Goal: Use online tool/utility: Utilize a website feature to perform a specific function

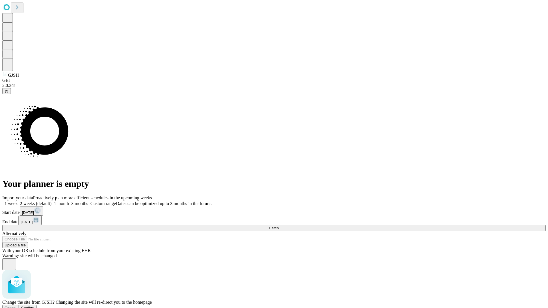
click at [35, 306] on span "Confirm" at bounding box center [27, 308] width 13 height 4
click at [18, 201] on label "1 week" at bounding box center [9, 203] width 15 height 5
click at [279, 226] on span "Fetch" at bounding box center [273, 228] width 9 height 4
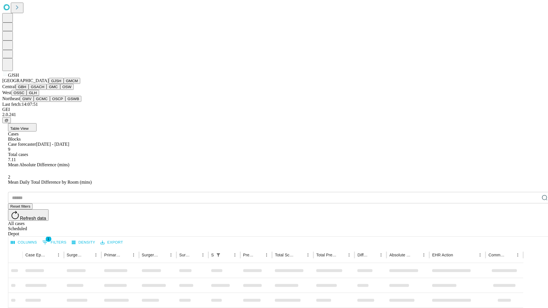
click at [64, 84] on button "GMCM" at bounding box center [72, 81] width 17 height 6
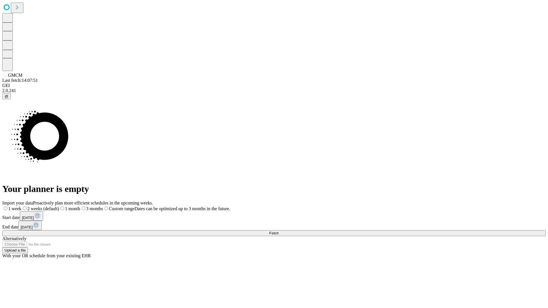
click at [21, 206] on label "1 week" at bounding box center [11, 208] width 19 height 5
click at [279, 231] on span "Fetch" at bounding box center [273, 233] width 9 height 4
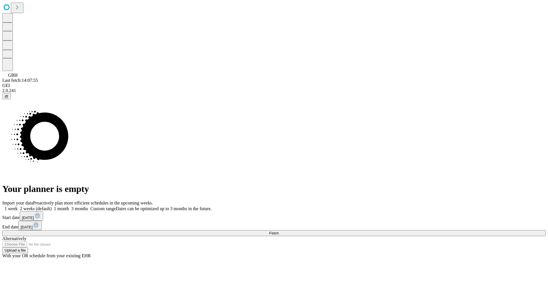
click at [18, 206] on label "1 week" at bounding box center [9, 208] width 15 height 5
click at [279, 231] on span "Fetch" at bounding box center [273, 233] width 9 height 4
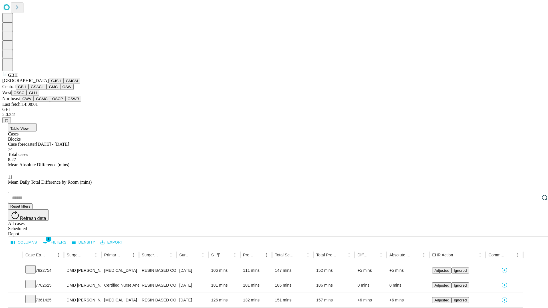
click at [44, 90] on button "GSACH" at bounding box center [38, 87] width 18 height 6
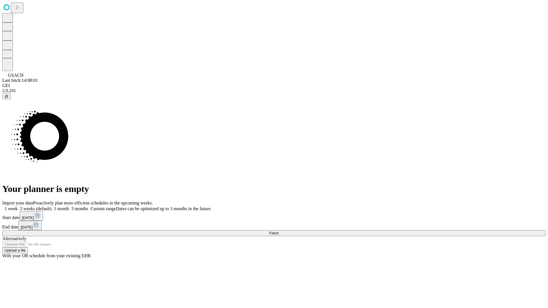
click at [279, 231] on span "Fetch" at bounding box center [273, 233] width 9 height 4
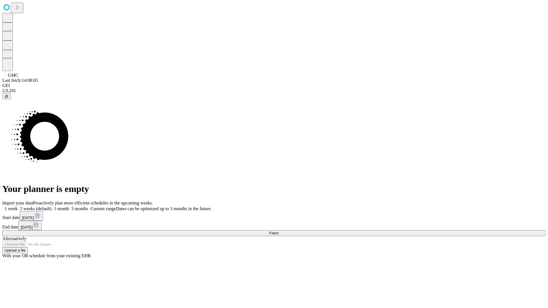
click at [279, 231] on span "Fetch" at bounding box center [273, 233] width 9 height 4
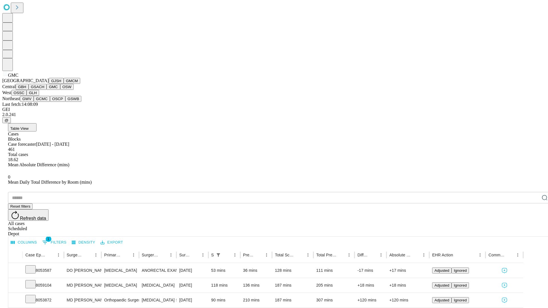
click at [60, 90] on button "OSW" at bounding box center [67, 87] width 14 height 6
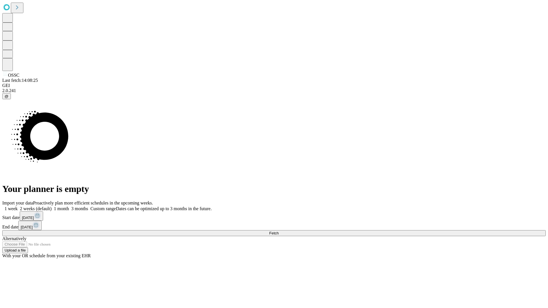
click at [18, 206] on label "1 week" at bounding box center [9, 208] width 15 height 5
click at [279, 231] on span "Fetch" at bounding box center [273, 233] width 9 height 4
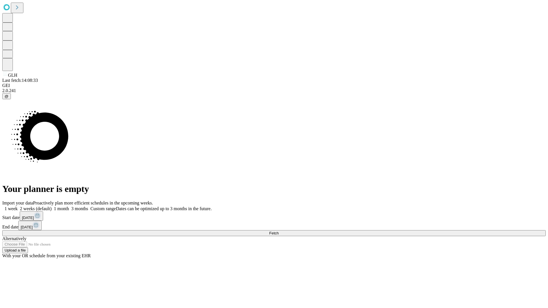
click at [18, 206] on label "1 week" at bounding box center [9, 208] width 15 height 5
click at [279, 231] on span "Fetch" at bounding box center [273, 233] width 9 height 4
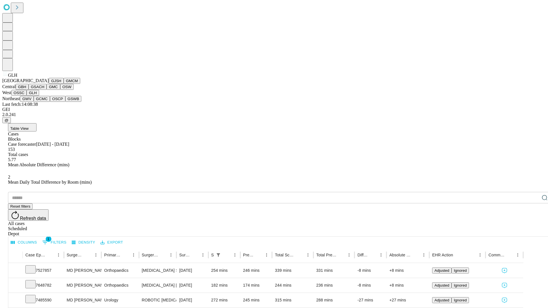
click at [34, 102] on button "GWV" at bounding box center [27, 99] width 14 height 6
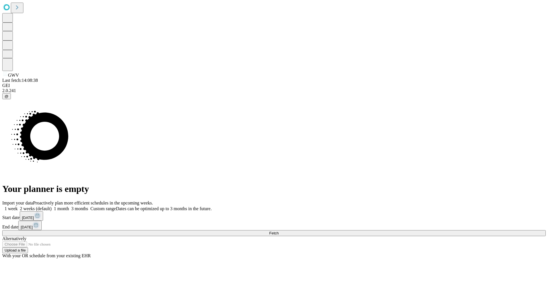
click at [18, 206] on label "1 week" at bounding box center [9, 208] width 15 height 5
click at [279, 231] on span "Fetch" at bounding box center [273, 233] width 9 height 4
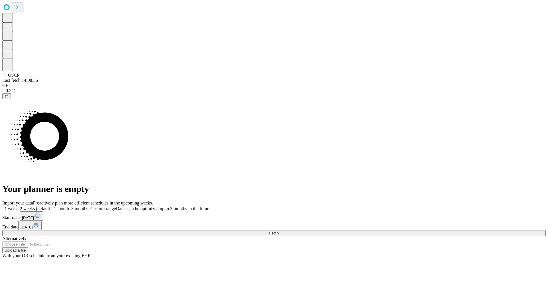
click at [18, 206] on label "1 week" at bounding box center [9, 208] width 15 height 5
click at [279, 231] on span "Fetch" at bounding box center [273, 233] width 9 height 4
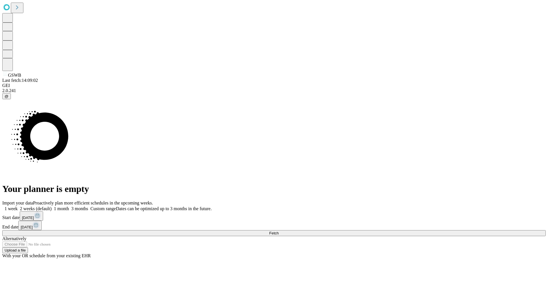
click at [279, 231] on span "Fetch" at bounding box center [273, 233] width 9 height 4
